Goal: Information Seeking & Learning: Learn about a topic

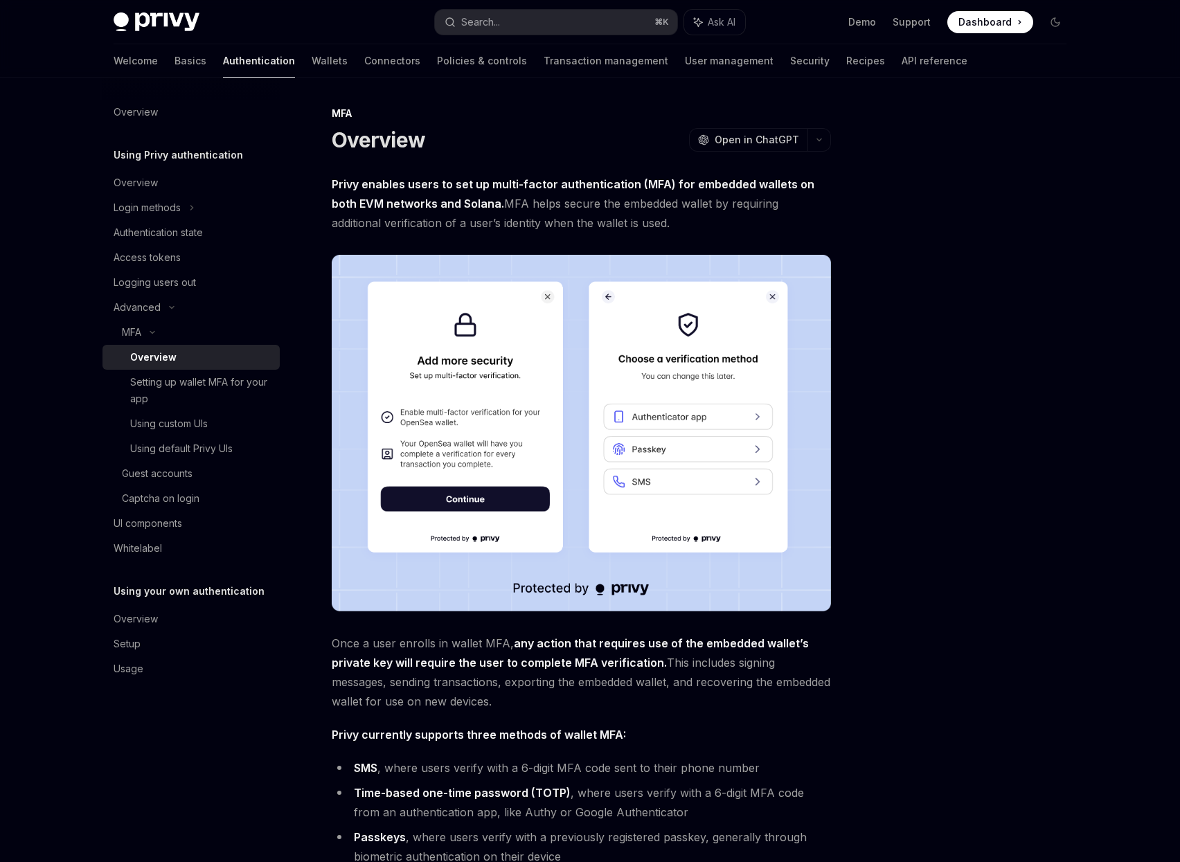
drag, startPoint x: 454, startPoint y: 226, endPoint x: 645, endPoint y: 226, distance: 191.1
click at [645, 226] on span "Privy enables users to set up multi-factor authentication (MFA) for embedded wa…" at bounding box center [581, 203] width 499 height 58
drag, startPoint x: 514, startPoint y: 221, endPoint x: 655, endPoint y: 219, distance: 140.5
click at [640, 219] on span "Privy enables users to set up multi-factor authentication (MFA) for embedded wa…" at bounding box center [581, 203] width 499 height 58
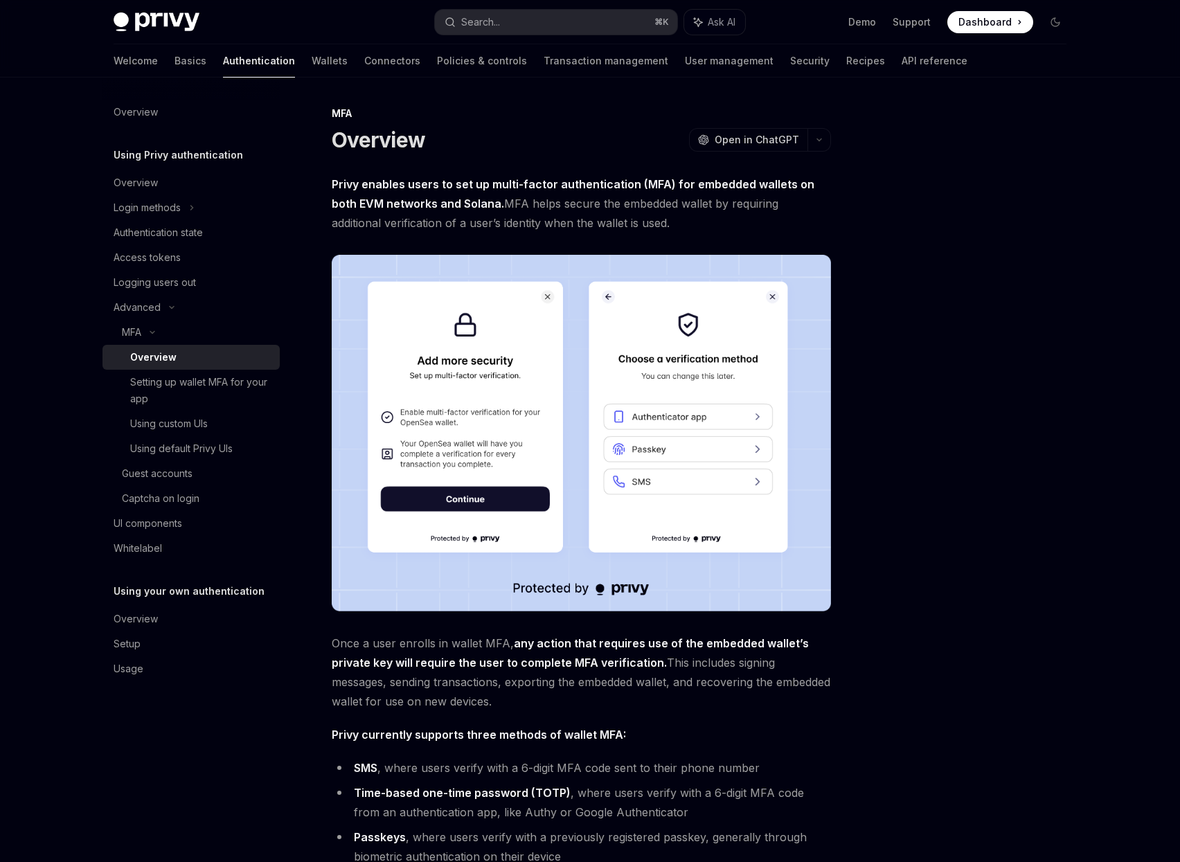
click at [655, 219] on span "Privy enables users to set up multi-factor authentication (MFA) for embedded wa…" at bounding box center [581, 203] width 499 height 58
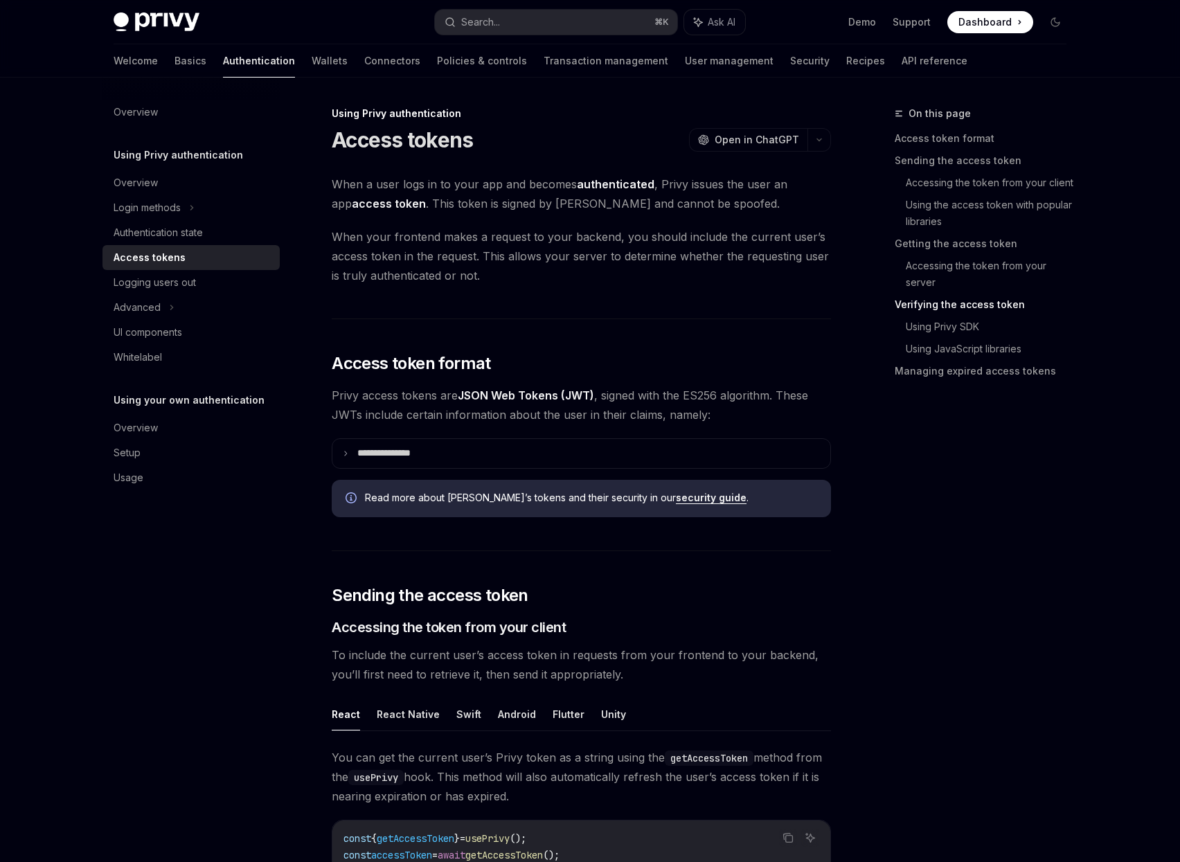
scroll to position [1946, 0]
